Goal: Information Seeking & Learning: Learn about a topic

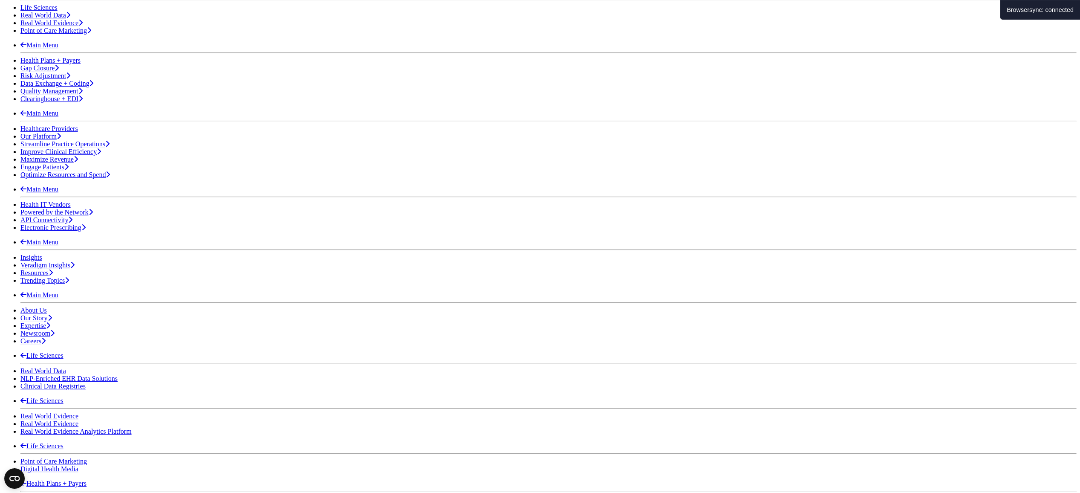
scroll to position [205, 0]
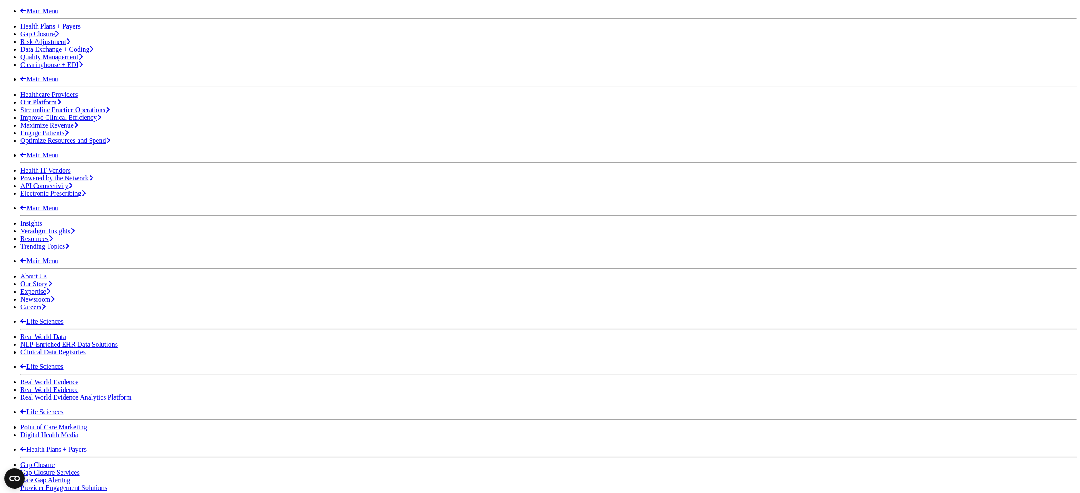
scroll to position [205, 0]
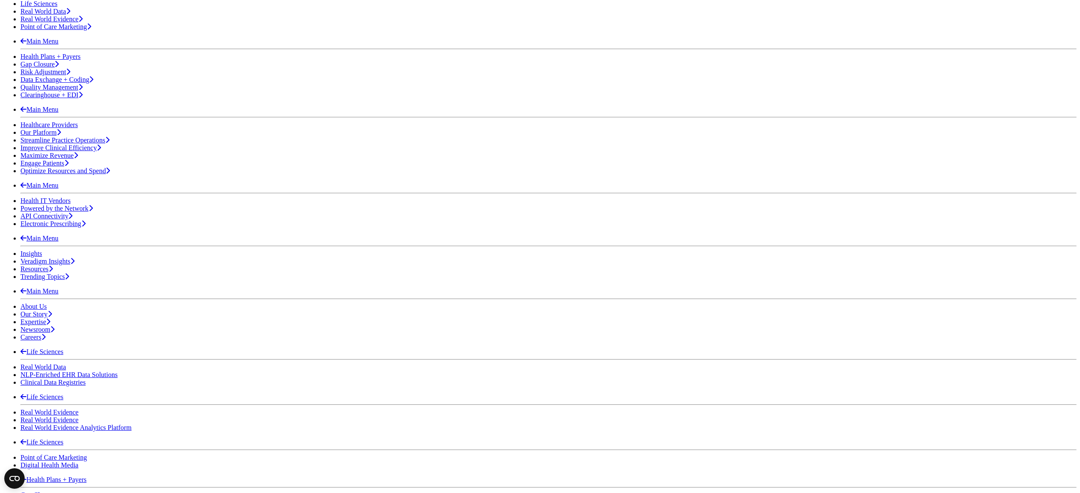
drag, startPoint x: 466, startPoint y: 111, endPoint x: 470, endPoint y: 107, distance: 5.4
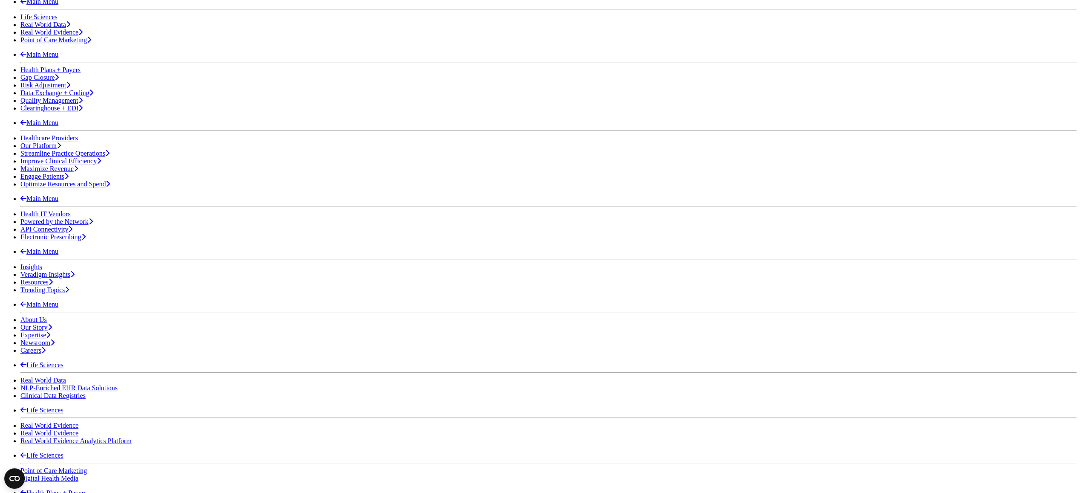
scroll to position [170, 0]
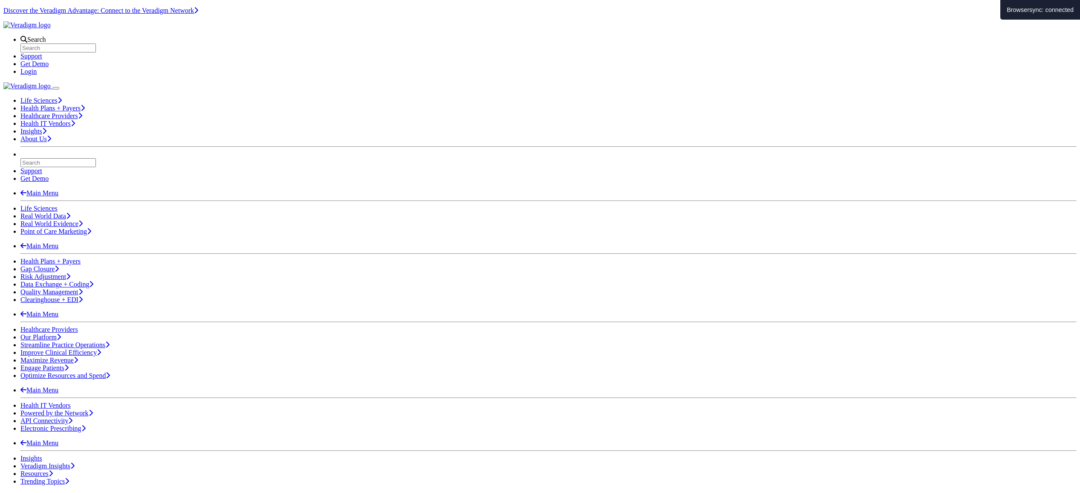
scroll to position [170, 0]
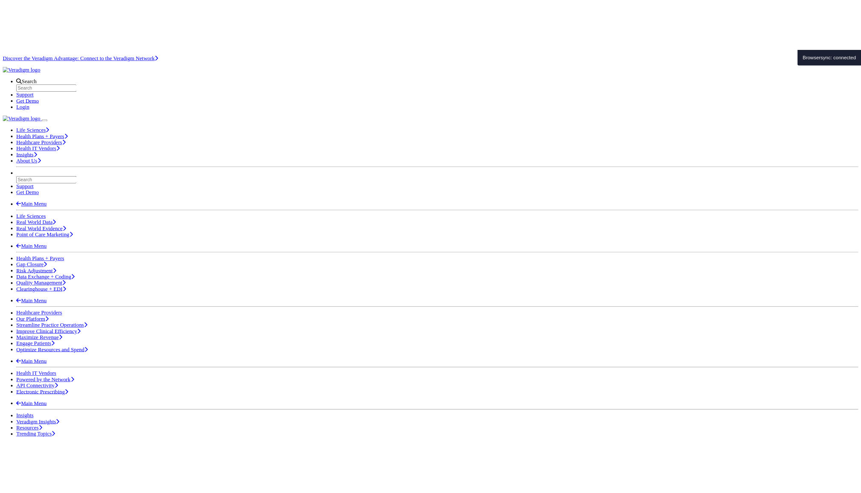
scroll to position [170, 0]
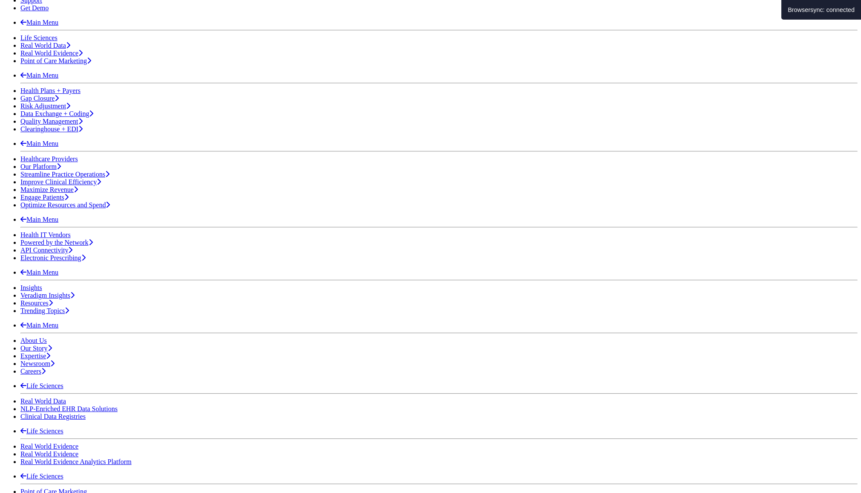
scroll to position [170, 0]
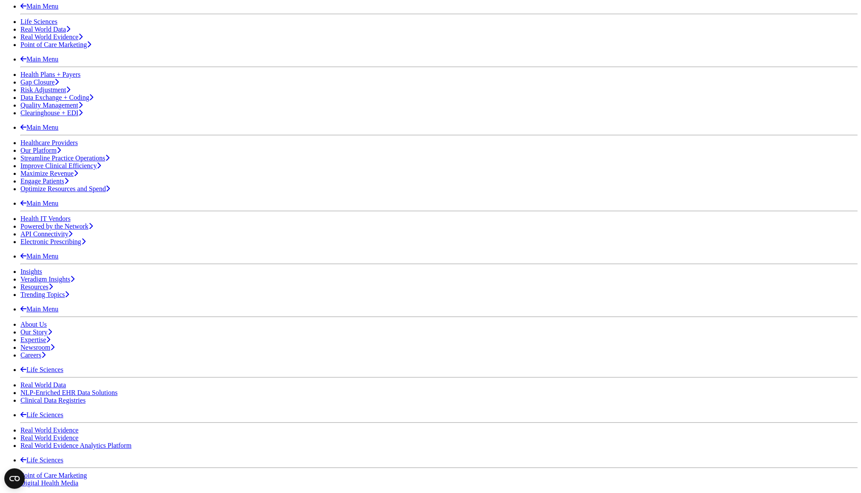
scroll to position [123, 0]
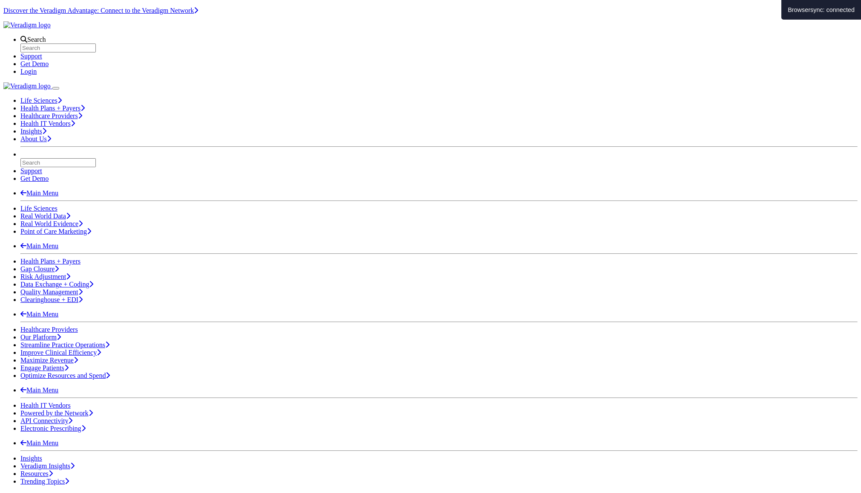
scroll to position [123, 0]
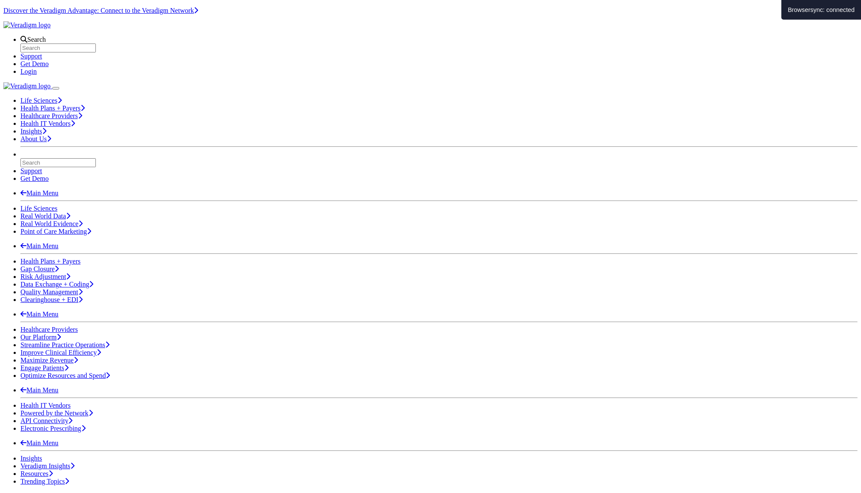
scroll to position [123, 0]
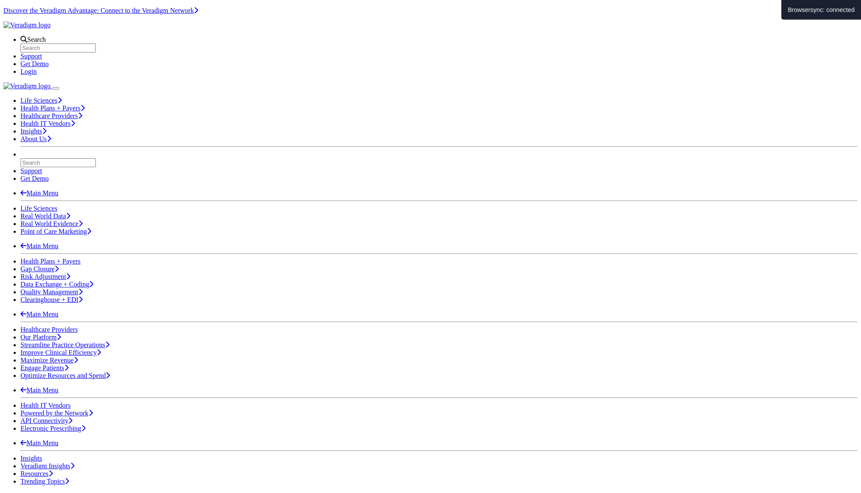
scroll to position [123, 0]
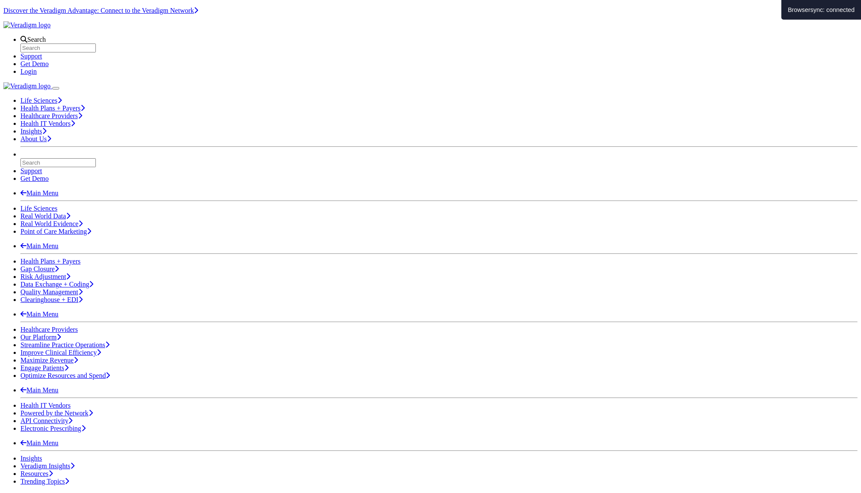
scroll to position [123, 0]
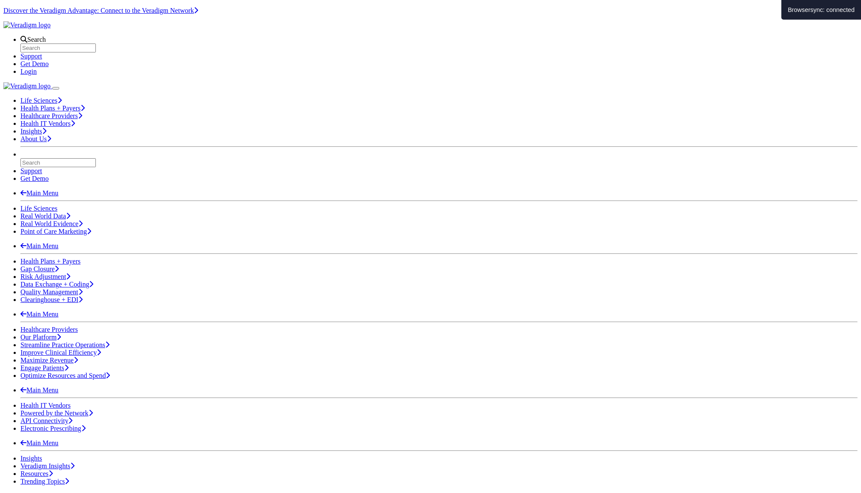
scroll to position [123, 0]
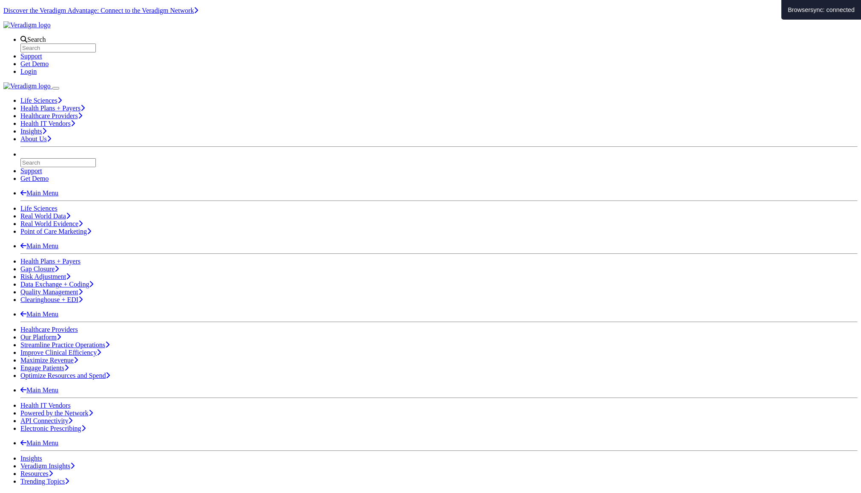
scroll to position [123, 0]
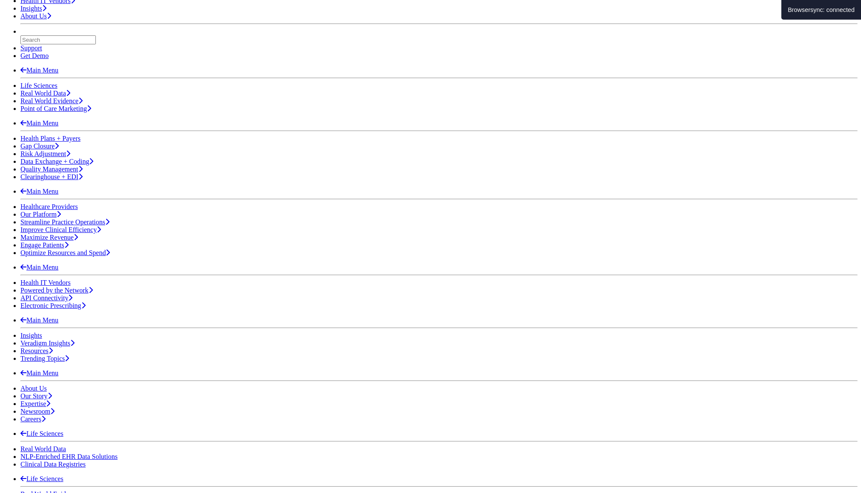
scroll to position [123, 0]
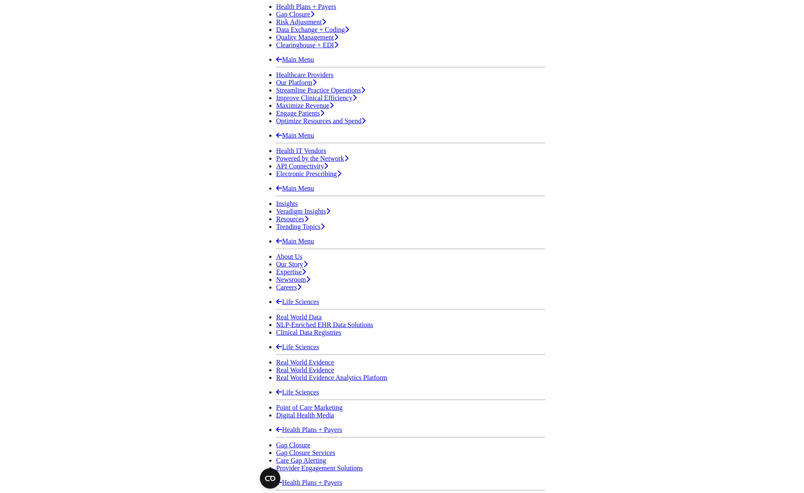
scroll to position [170, 0]
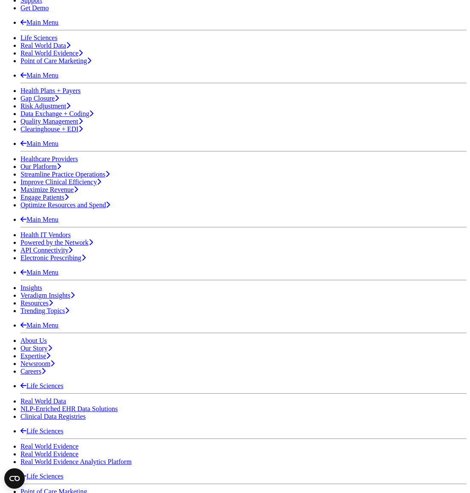
drag, startPoint x: 156, startPoint y: 140, endPoint x: 199, endPoint y: 140, distance: 42.6
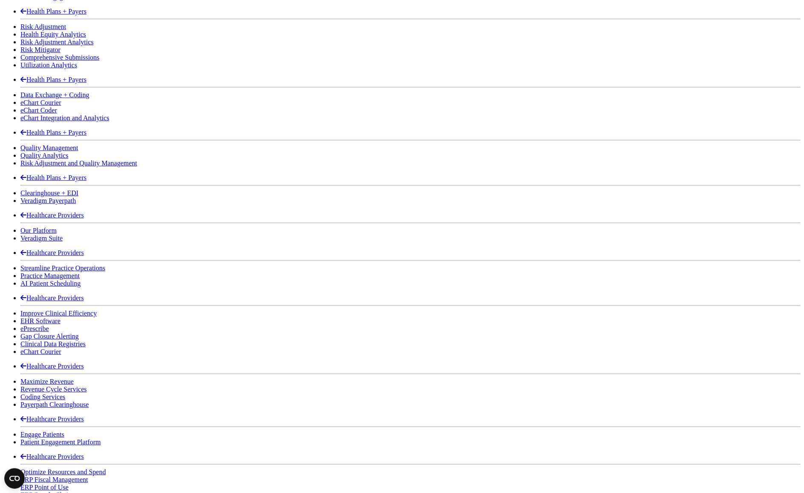
scroll to position [655, 0]
